Goal: Task Accomplishment & Management: Use online tool/utility

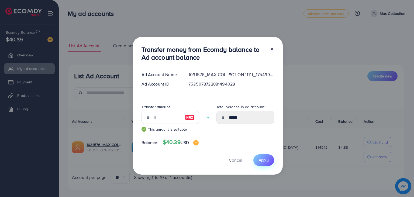
type input "**"
click at [260, 159] on span "Apply" at bounding box center [264, 159] width 10 height 5
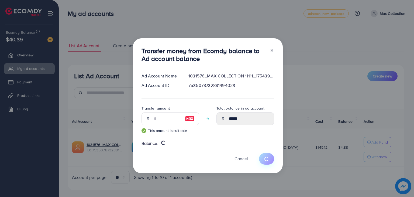
type input "****"
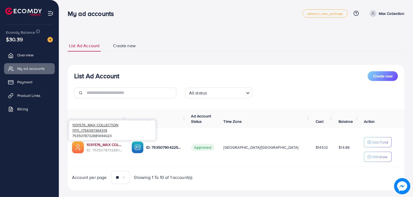
click at [123, 145] on link "1031576_MAX COLLECTION 11111_1754397364319" at bounding box center [105, 144] width 36 height 5
click at [119, 145] on link "1031576_MAX COLLECTION 11111_1754397364319" at bounding box center [105, 144] width 36 height 5
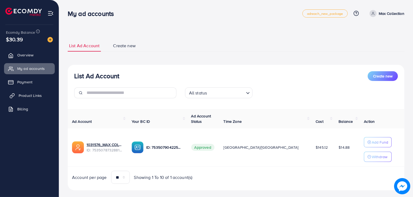
click at [38, 96] on span "Product Links" at bounding box center [30, 95] width 23 height 5
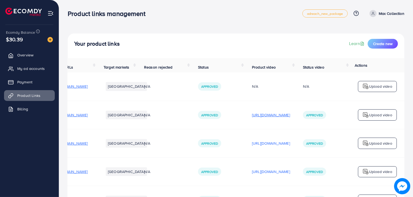
scroll to position [0, 91]
drag, startPoint x: 193, startPoint y: 116, endPoint x: 247, endPoint y: 114, distance: 54.5
click at [252, 116] on p "[URL][DOMAIN_NAME]" at bounding box center [271, 115] width 38 height 6
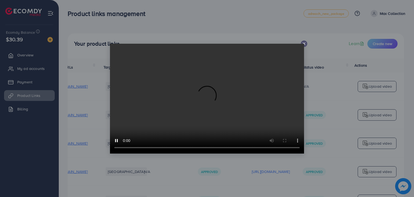
click at [303, 42] on icon at bounding box center [304, 44] width 4 height 4
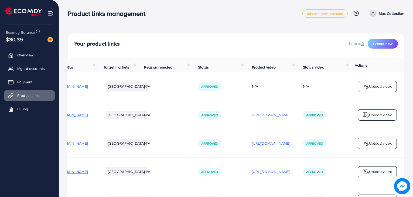
drag, startPoint x: 159, startPoint y: 142, endPoint x: 197, endPoint y: 139, distance: 38.1
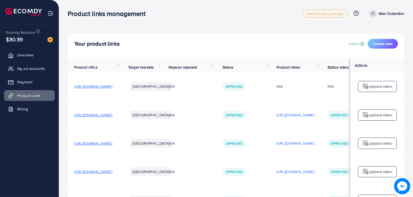
drag, startPoint x: 218, startPoint y: 128, endPoint x: 118, endPoint y: 134, distance: 99.7
click at [110, 117] on span "[URL][DOMAIN_NAME]" at bounding box center [93, 114] width 38 height 5
